Goal: Task Accomplishment & Management: Manage account settings

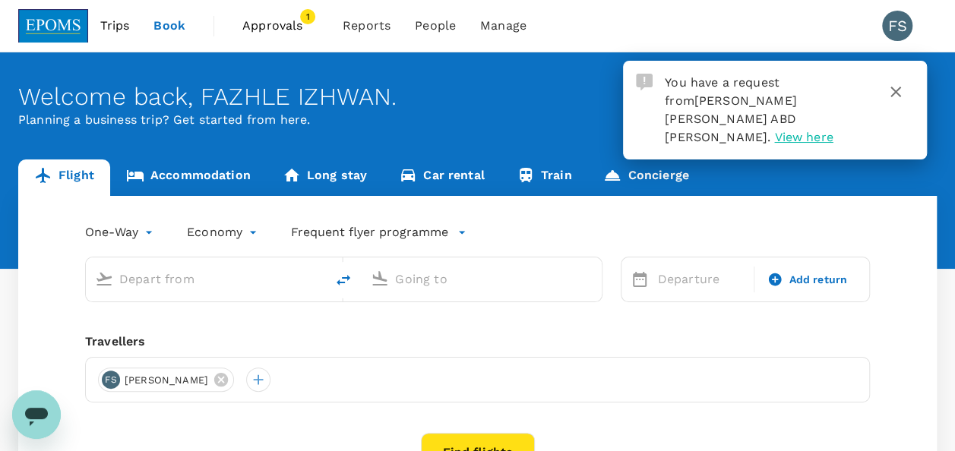
click at [267, 29] on span "Approvals" at bounding box center [280, 26] width 76 height 18
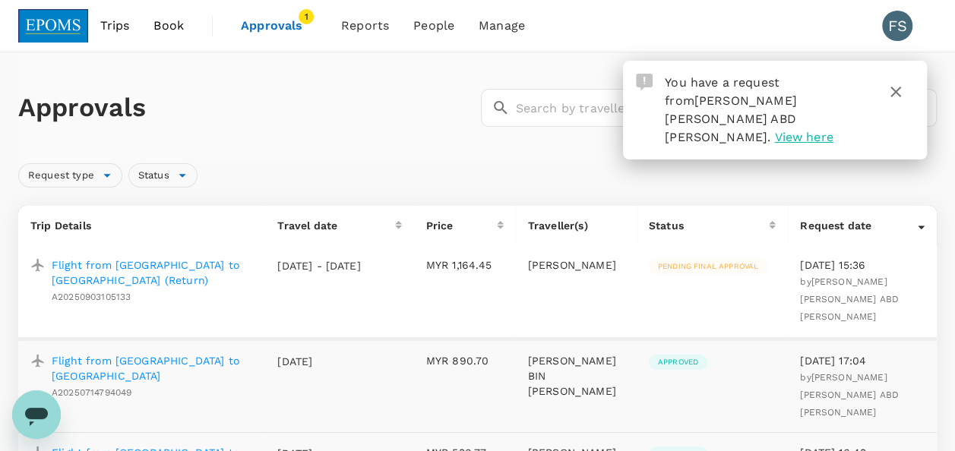
click at [97, 268] on p "Flight from [GEOGRAPHIC_DATA] to [GEOGRAPHIC_DATA] (Return)" at bounding box center [152, 273] width 201 height 30
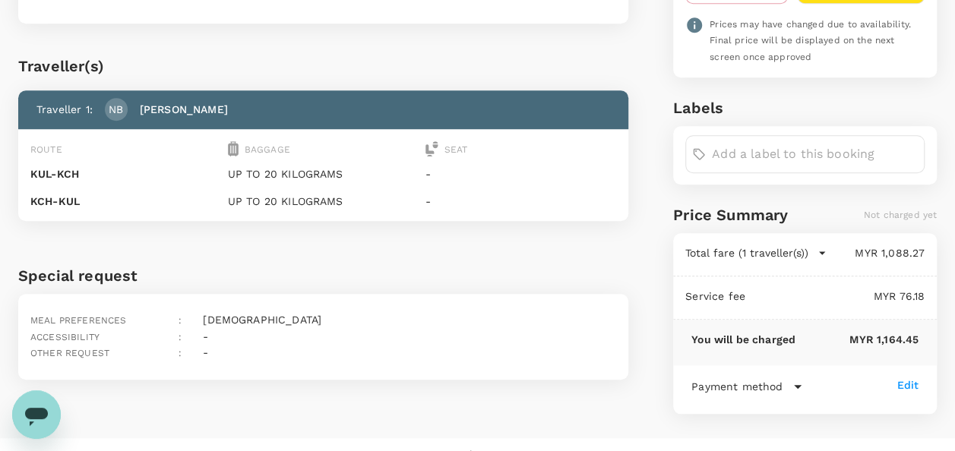
scroll to position [496, 0]
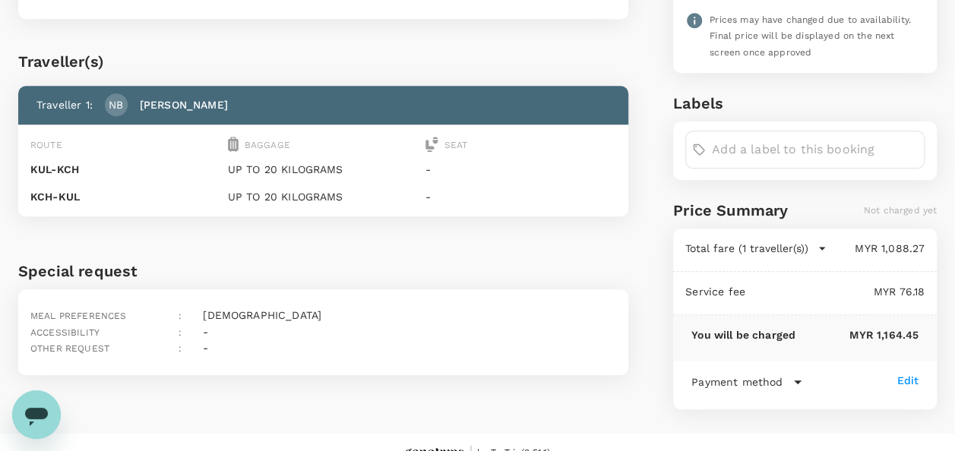
click at [822, 248] on icon "button" at bounding box center [822, 249] width 6 height 3
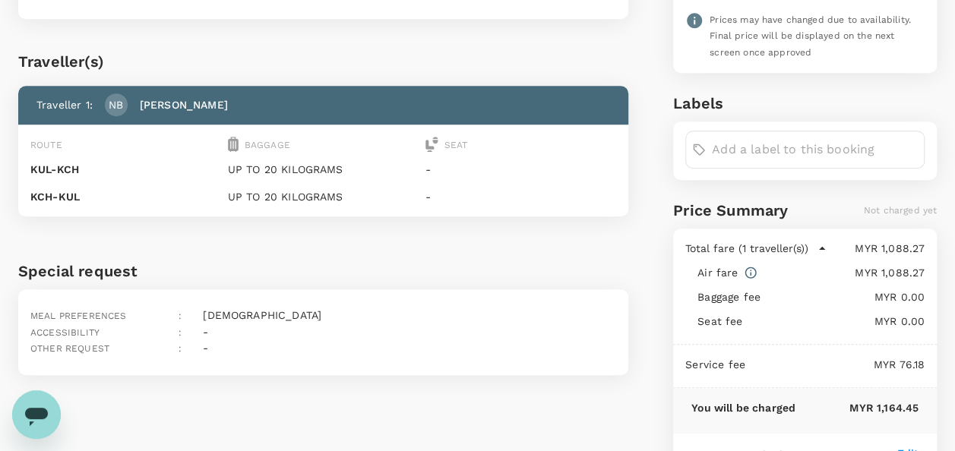
scroll to position [568, 0]
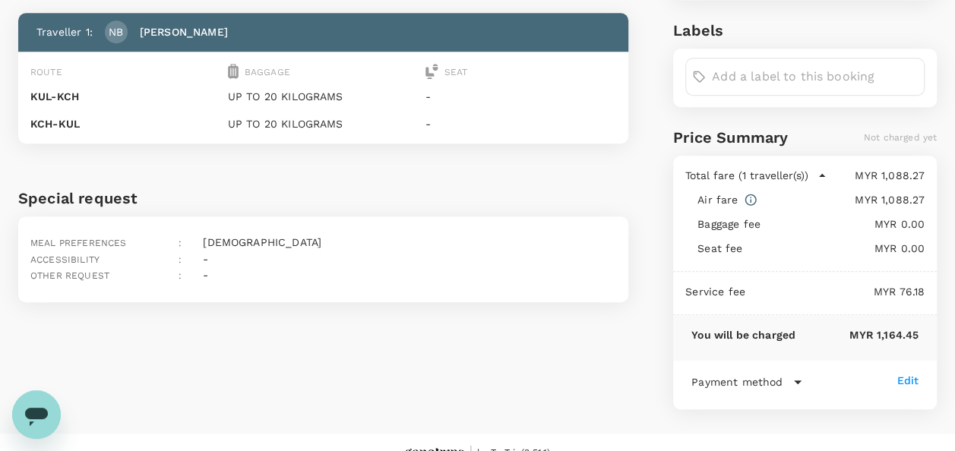
click at [796, 381] on icon at bounding box center [798, 383] width 8 height 4
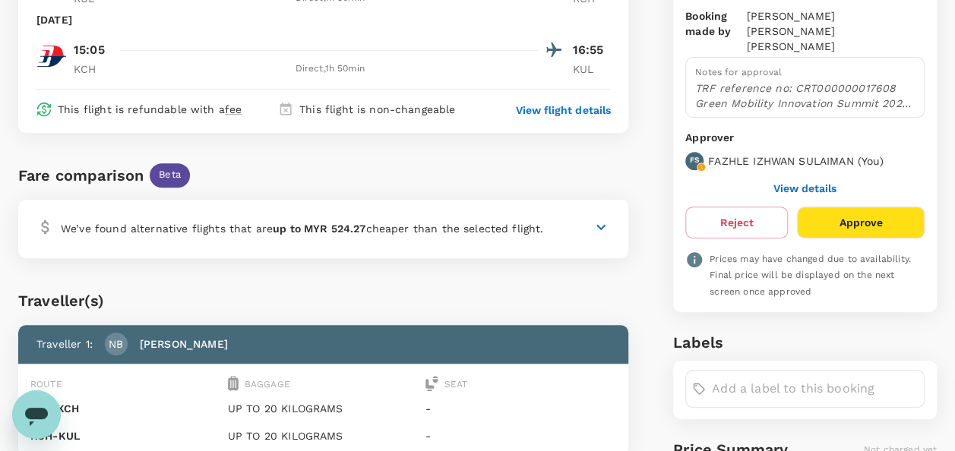
scroll to position [182, 0]
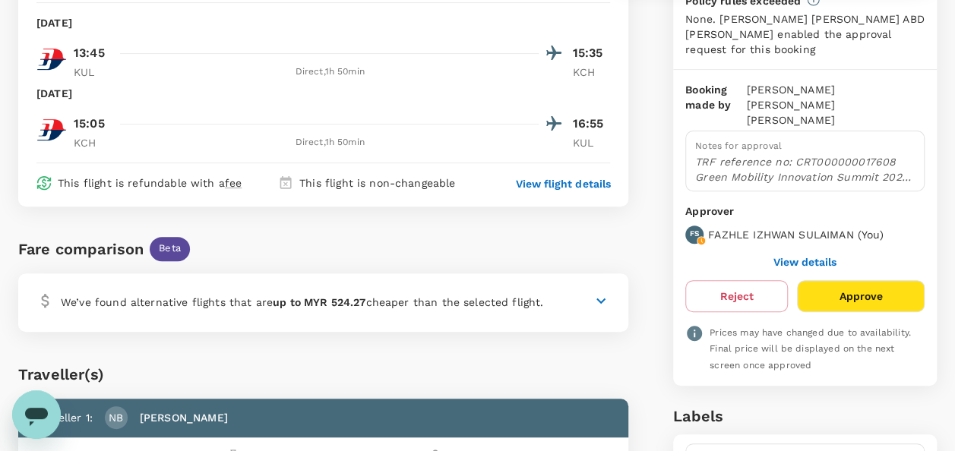
click at [829, 256] on button "View details" at bounding box center [805, 262] width 63 height 12
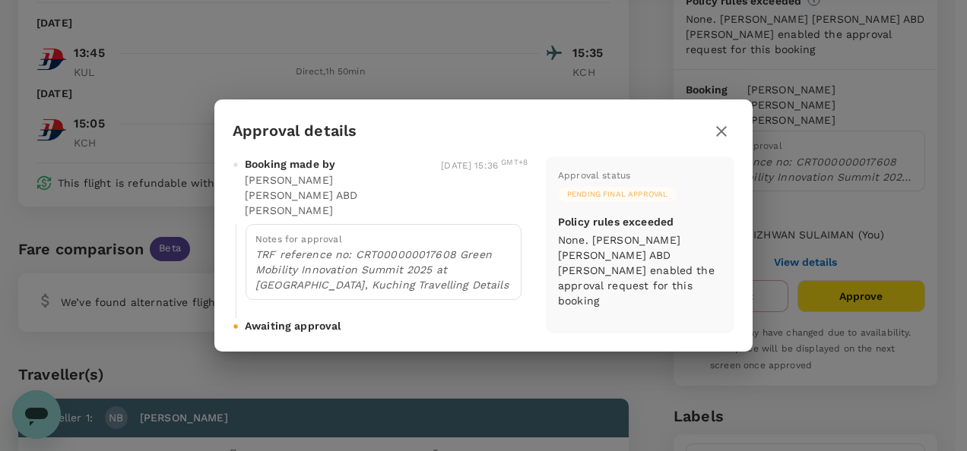
click at [720, 137] on icon "button" at bounding box center [721, 131] width 11 height 11
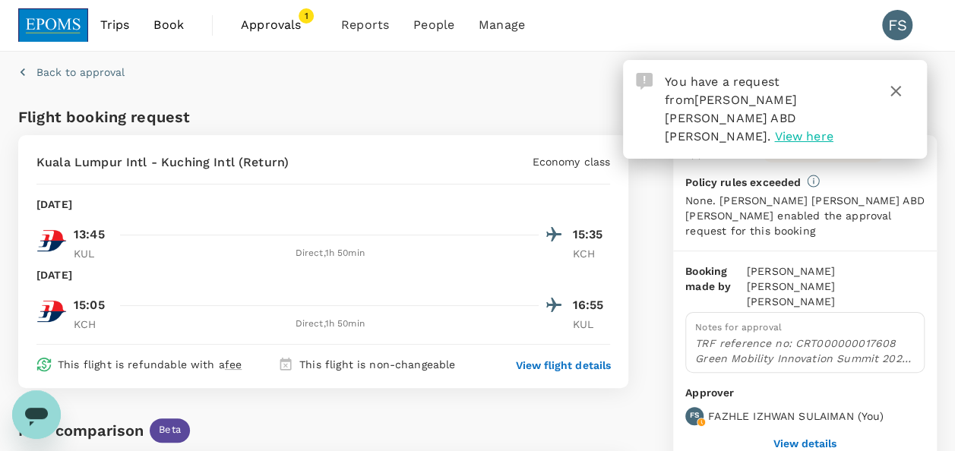
scroll to position [0, 0]
click at [898, 91] on icon "button" at bounding box center [896, 92] width 18 height 18
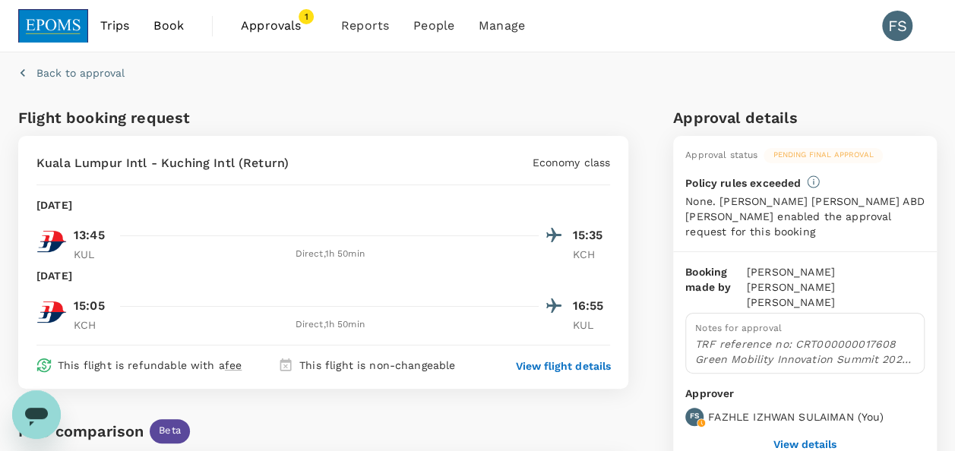
scroll to position [228, 0]
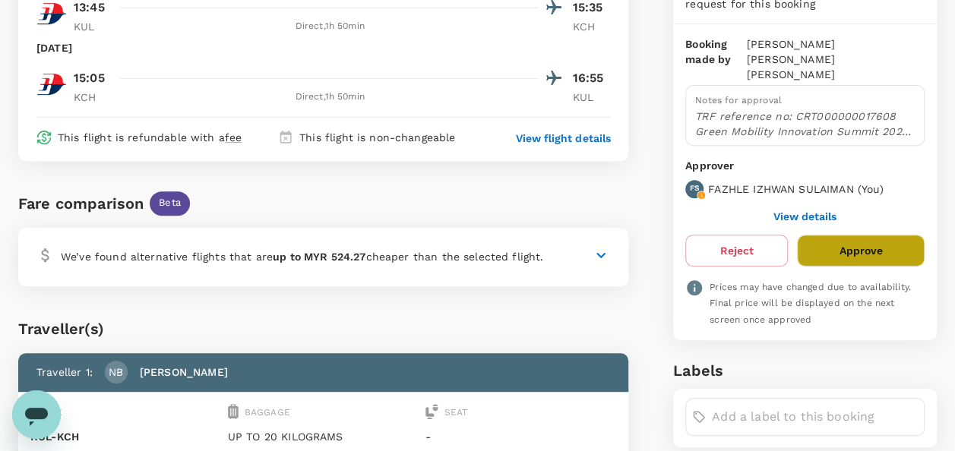
click at [876, 236] on button "Approve" at bounding box center [861, 251] width 128 height 32
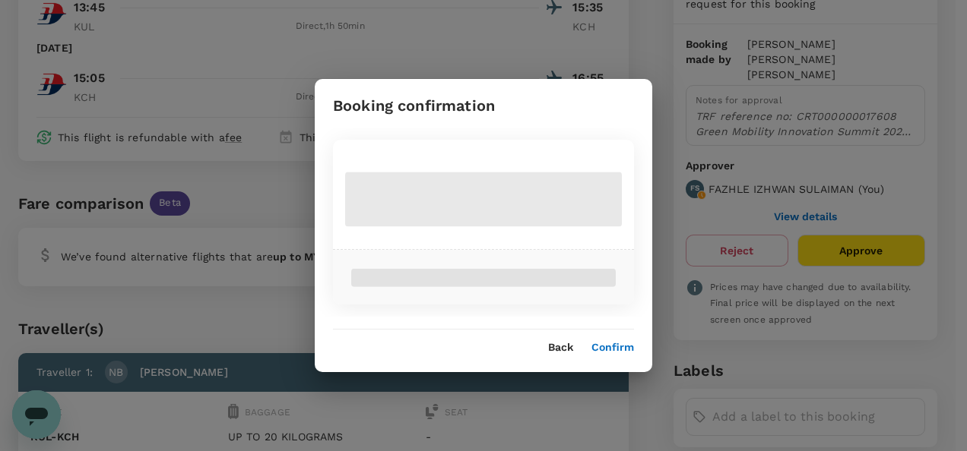
click at [876, 236] on div "Booking confirmation Back Confirm" at bounding box center [483, 225] width 967 height 451
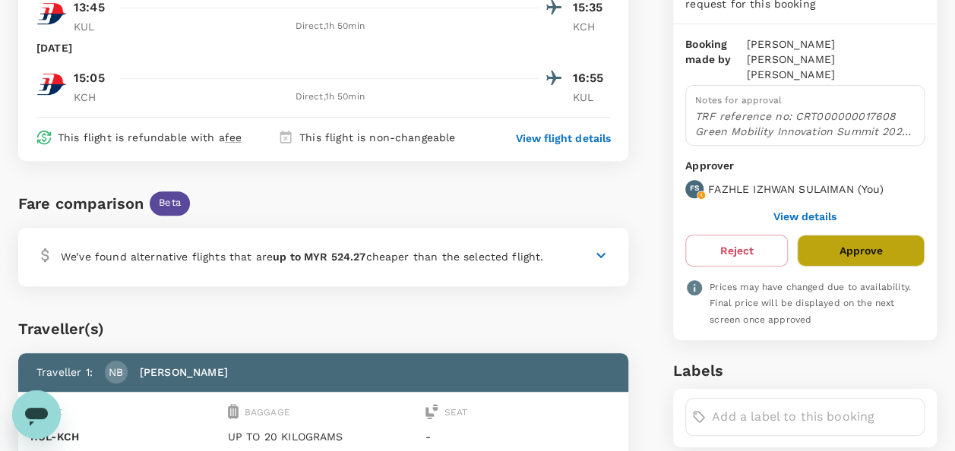
click at [873, 235] on button "Approve" at bounding box center [861, 251] width 128 height 32
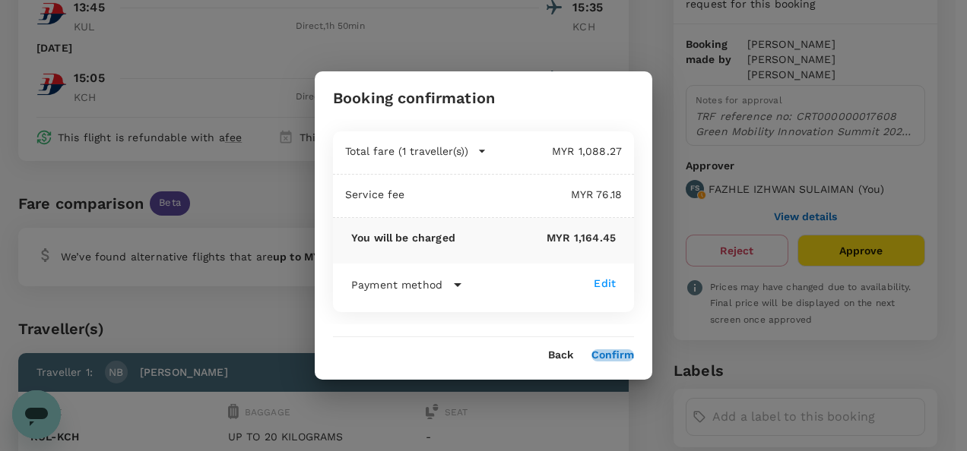
click at [614, 359] on button "Confirm" at bounding box center [612, 356] width 43 height 12
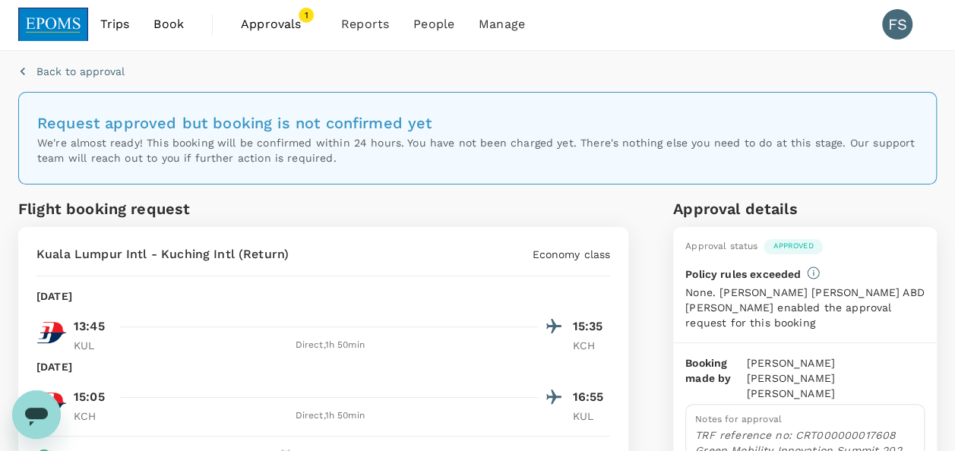
scroll to position [0, 0]
